Goal: Task Accomplishment & Management: Manage account settings

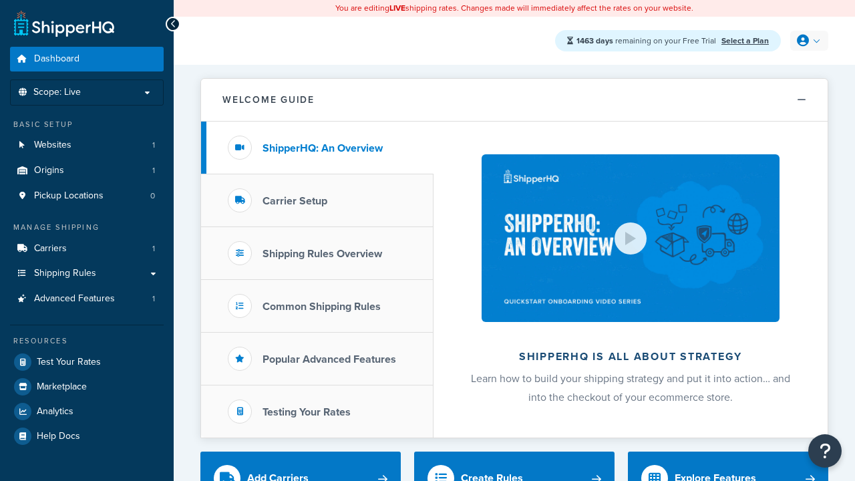
click at [807, 41] on icon at bounding box center [803, 41] width 12 height 12
click at [0, 0] on span "My Profile" at bounding box center [0, 0] width 0 height 0
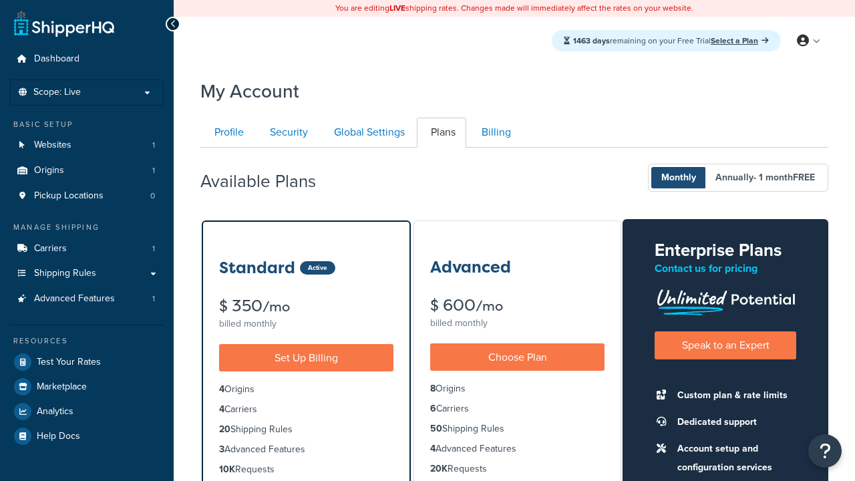
scroll to position [118, 0]
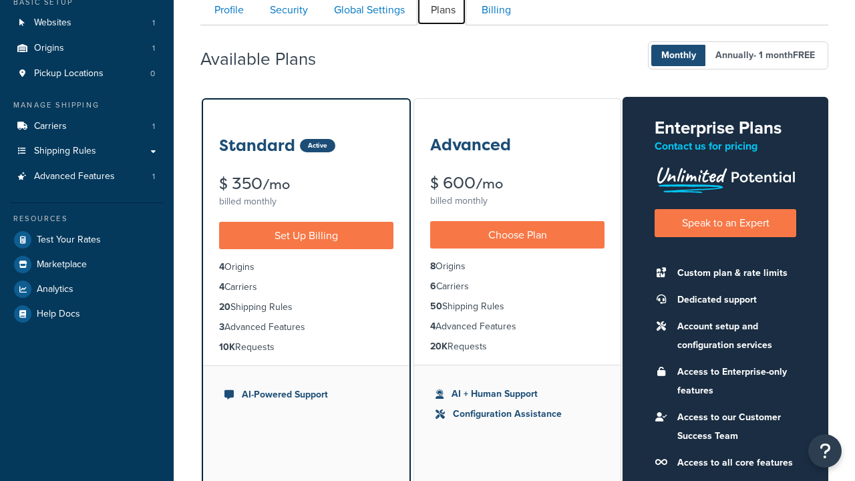
click at [441, 15] on link "Plans" at bounding box center [441, 10] width 49 height 30
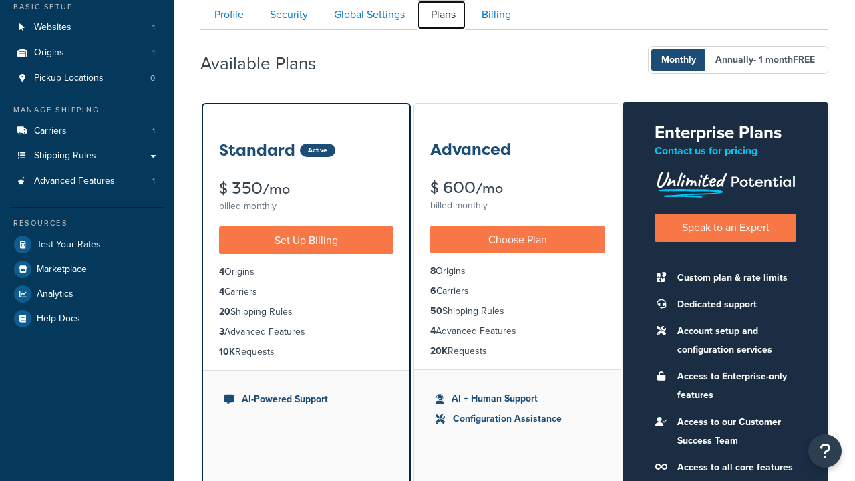
scroll to position [0, 0]
click at [287, 15] on link "Security" at bounding box center [287, 15] width 63 height 30
